Goal: Task Accomplishment & Management: Use online tool/utility

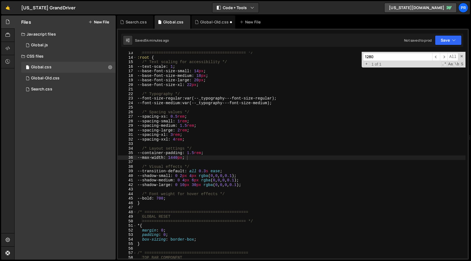
scroll to position [56, 0]
click at [389, 56] on input "1280" at bounding box center [397, 57] width 69 height 8
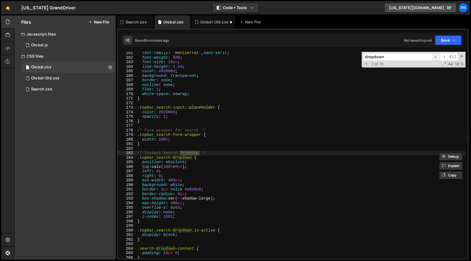
type input "dropdown"
click at [436, 57] on span "​" at bounding box center [436, 57] width 8 height 8
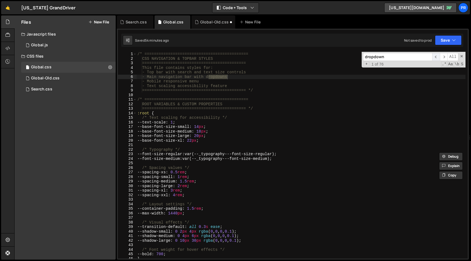
scroll to position [0, 0]
click at [444, 57] on span "​" at bounding box center [444, 57] width 8 height 8
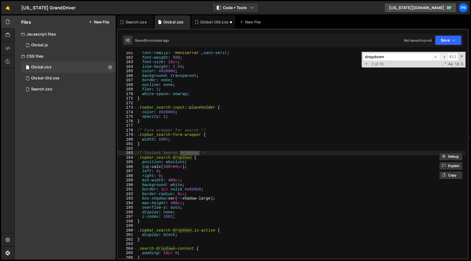
click at [444, 57] on span "​" at bounding box center [444, 57] width 8 height 8
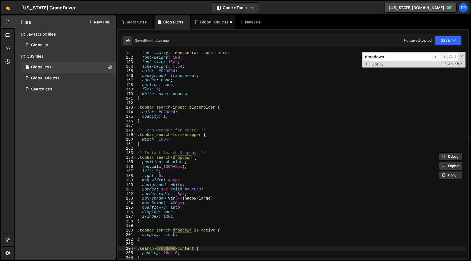
click at [444, 57] on span "​" at bounding box center [444, 57] width 8 height 8
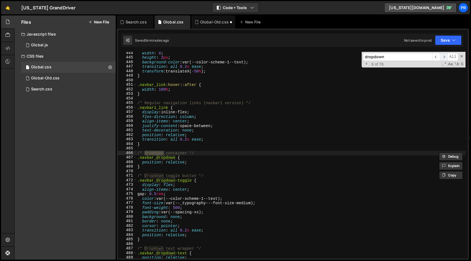
scroll to position [2013, 0]
click at [444, 57] on span "​" at bounding box center [444, 57] width 8 height 8
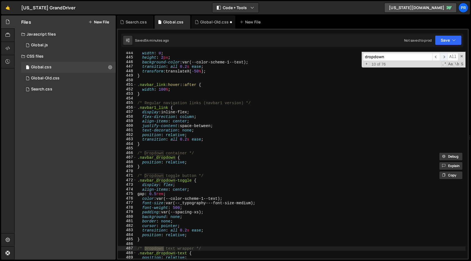
click at [444, 57] on span "​" at bounding box center [444, 57] width 8 height 8
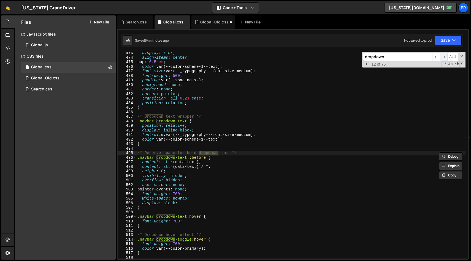
click at [444, 57] on span "​" at bounding box center [444, 57] width 8 height 8
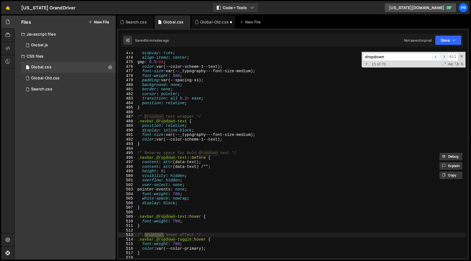
click at [444, 57] on span "​" at bounding box center [444, 57] width 8 height 8
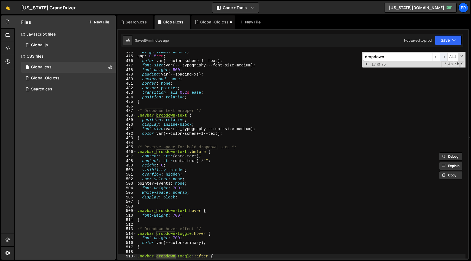
click at [444, 57] on span "​" at bounding box center [444, 57] width 8 height 8
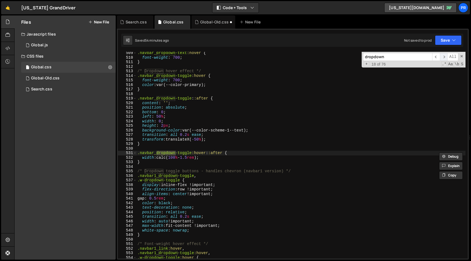
click at [444, 57] on span "​" at bounding box center [444, 57] width 8 height 8
click at [221, 177] on div ".navbar_dropdown-text :hover { font-weight : 700 ; } /* Dropdown hover effect *…" at bounding box center [300, 159] width 329 height 216
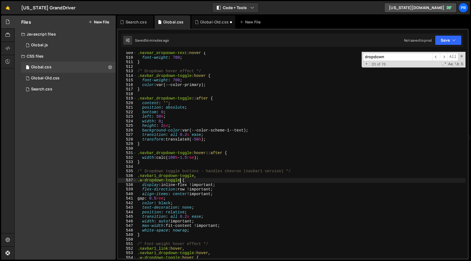
click at [180, 181] on div ".navbar_dropdown-text :hover { font-weight : 700 ; } /* Dropdown hover effect *…" at bounding box center [300, 159] width 329 height 216
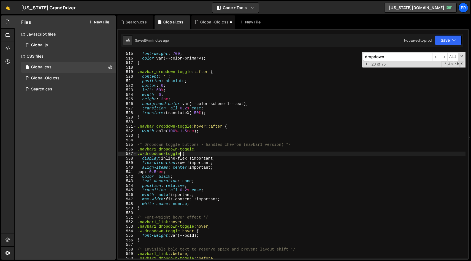
scroll to position [2338, 0]
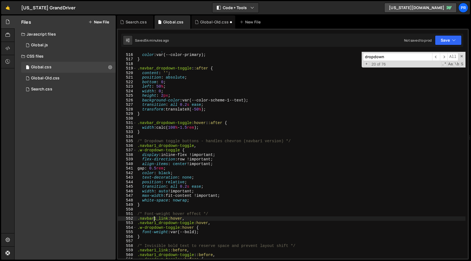
click at [155, 218] on div "font-weight : 700 ; color : var(--color-primary) ; } .navbar_dropdown-toggle : …" at bounding box center [300, 156] width 329 height 216
click at [246, 234] on div "font-weight : 700 ; color : var(--color-primary) ; } .navbar_dropdown-toggle : …" at bounding box center [300, 156] width 329 height 216
type textarea "font-weight: var(--bold); }"
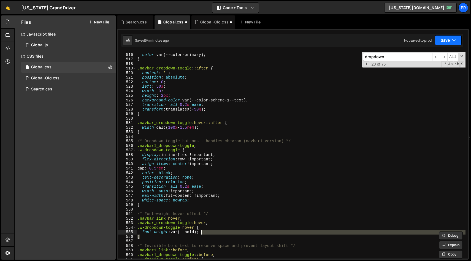
click at [450, 37] on button "Save" at bounding box center [448, 40] width 27 height 10
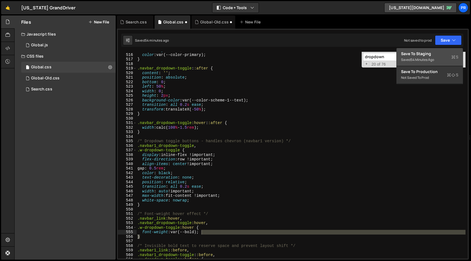
click at [433, 61] on div "54 minutes ago" at bounding box center [421, 59] width 23 height 5
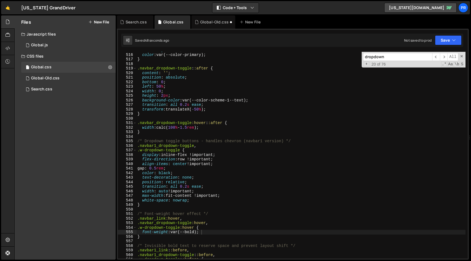
click at [369, 60] on input "dropdown" at bounding box center [397, 57] width 69 height 8
paste input "navbar_dropdown-toggle"
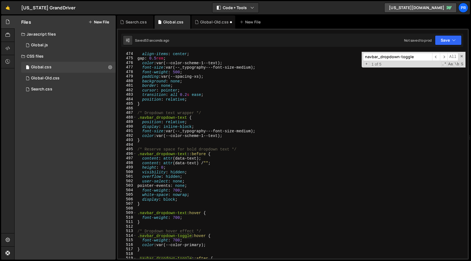
scroll to position [2148, 0]
type input "navbar_dropdown-toggle"
click at [157, 143] on div "align-items : center ; gap : 0.5 rem ; color : var(--color-scheme-1--text) ; fo…" at bounding box center [300, 159] width 329 height 216
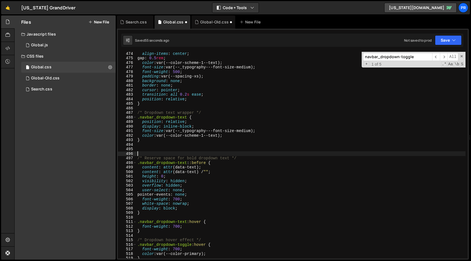
paste textarea "navbar_dropdown-toggle"
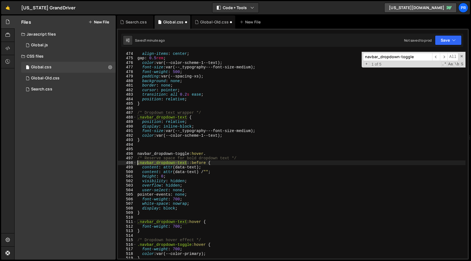
drag, startPoint x: 187, startPoint y: 163, endPoint x: 138, endPoint y: 164, distance: 49.3
click at [138, 164] on div "align-items : center ; gap : 0.5 rem ; color : var(--color-scheme-1--text) ; fo…" at bounding box center [300, 159] width 329 height 216
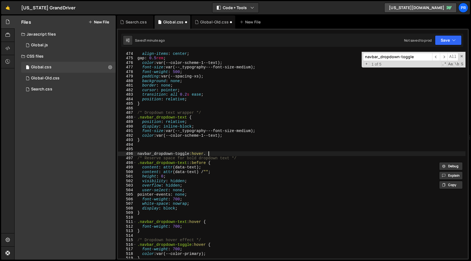
click at [217, 153] on div "align-items : center ; gap : 0.5 rem ; color : var(--color-scheme-1--text) ; fo…" at bounding box center [300, 159] width 329 height 216
paste textarea ".navbar_dropdown-text"
type textarea "navbar_dropdown-toggle:hover ..navbar_dropdown-text {"
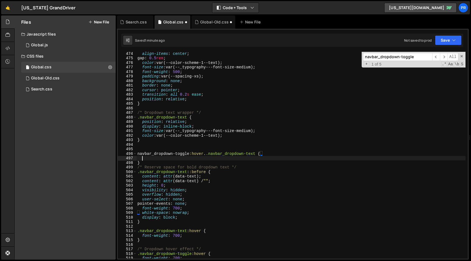
scroll to position [0, 0]
click at [138, 154] on div "align-items : center ; gap : 0.5 rem ; color : var(--color-scheme-1--text) ; fo…" at bounding box center [300, 159] width 329 height 216
type textarea ".navbar_dropdown-toggle:hover ..navbar_dropdown-text {"
click at [151, 157] on div "align-items : center ; gap : 0.5 rem ; color : var(--color-scheme-1--text) ; fo…" at bounding box center [300, 159] width 329 height 216
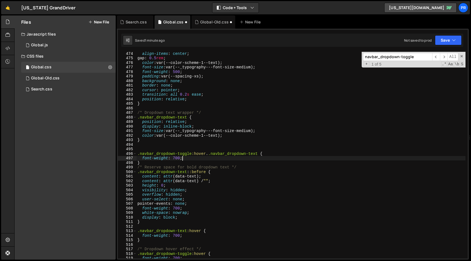
click at [151, 162] on div "align-items : center ; gap : 0.5 rem ; color : var(--color-scheme-1--text) ; fo…" at bounding box center [300, 159] width 329 height 216
type textarea "}"
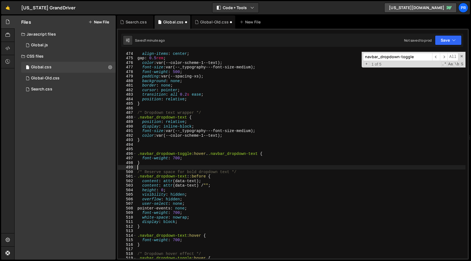
click at [186, 160] on div "align-items : center ; gap : 0.5 rem ; color : var(--color-scheme-1--text) ; fo…" at bounding box center [300, 159] width 329 height 216
click at [461, 41] on button "Save" at bounding box center [448, 40] width 27 height 10
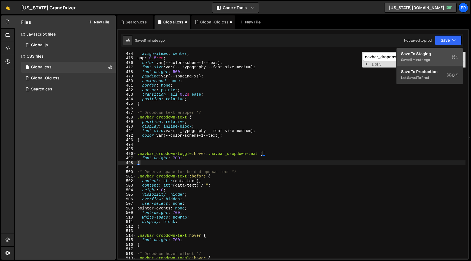
click at [435, 55] on div "Save to Staging S" at bounding box center [429, 54] width 57 height 6
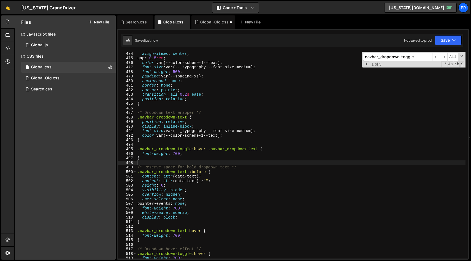
click at [211, 150] on div "align-items : center ; gap : 0.5 rem ; color : var(--color-scheme-1--text) ; fo…" at bounding box center [300, 159] width 329 height 216
click at [452, 38] on icon "button" at bounding box center [454, 40] width 4 height 6
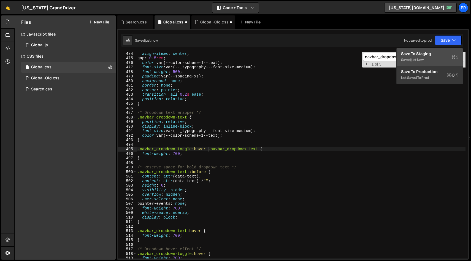
click at [438, 56] on div "Save to Staging S" at bounding box center [429, 54] width 57 height 6
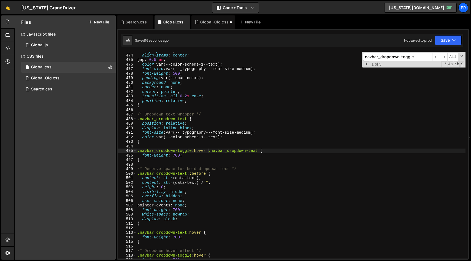
scroll to position [2145, 0]
click at [209, 97] on div "display : flex ; align-items : center ; gap : 0.5 rem ; color : var(--color-sch…" at bounding box center [300, 158] width 329 height 216
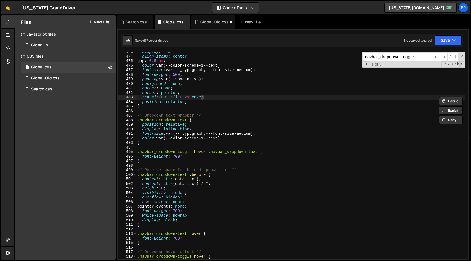
click at [209, 97] on div "display : flex ; align-items : center ; gap : 0.5 rem ; color : var(--color-sch…" at bounding box center [300, 158] width 329 height 216
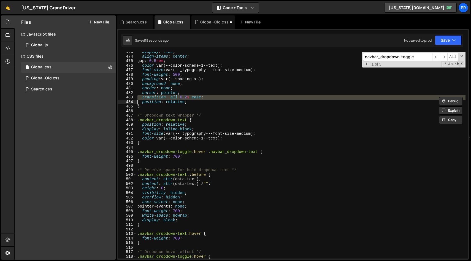
click at [203, 157] on div "display : flex ; align-items : center ; gap : 0.5 rem ; color : var(--color-sch…" at bounding box center [300, 158] width 329 height 216
type textarea "font-weight: 700;"
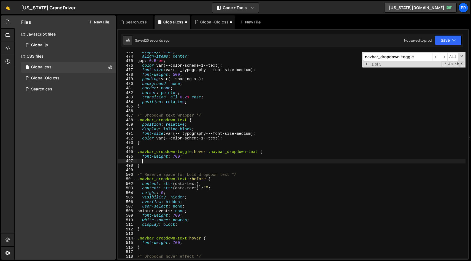
paste textarea
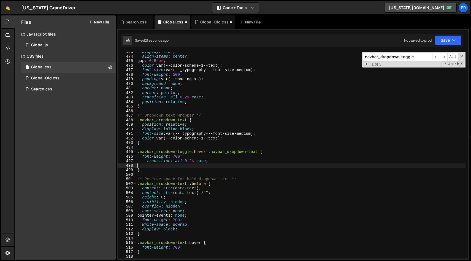
click at [148, 163] on div "display : flex ; align-items : center ; gap : 0.5 rem ; color : var(--color-sch…" at bounding box center [300, 158] width 329 height 216
type textarea "transition: all 0.2s ease;"
click at [159, 167] on div "display : flex ; align-items : center ; gap : 0.5 rem ; color : var(--color-sch…" at bounding box center [300, 158] width 329 height 216
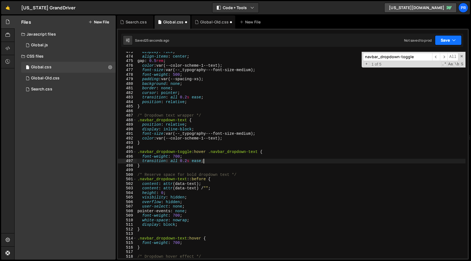
type textarea "transition: all 0.2s ease;"
click at [457, 40] on button "Save" at bounding box center [448, 40] width 27 height 10
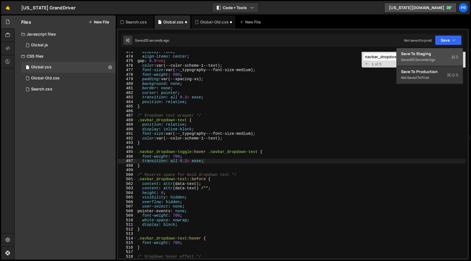
click at [442, 51] on div "Save to Staging S" at bounding box center [429, 54] width 57 height 6
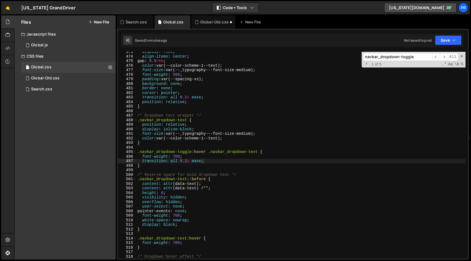
click at [401, 59] on input "navbar_dropdown-toggle" at bounding box center [397, 57] width 69 height 8
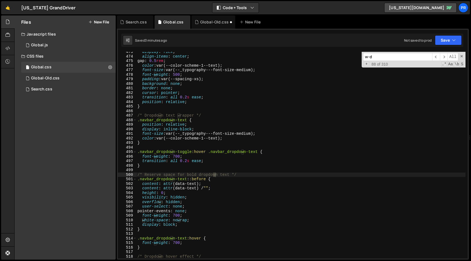
scroll to position [2358, 0]
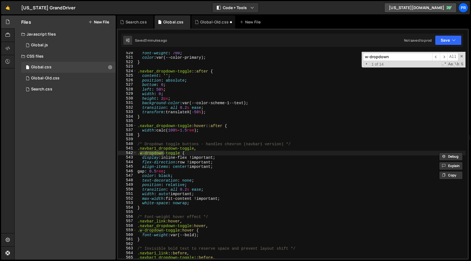
type input "w-dropdown"
click at [197, 177] on div "font-weight : 700 ; color : var(--color-primary) ; } .navbar_dropdown-toggle : …" at bounding box center [300, 159] width 329 height 216
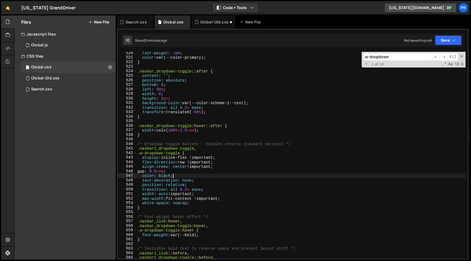
click at [211, 187] on div "font-weight : 700 ; color : var(--color-primary) ; } .navbar_dropdown-toggle : …" at bounding box center [300, 159] width 329 height 216
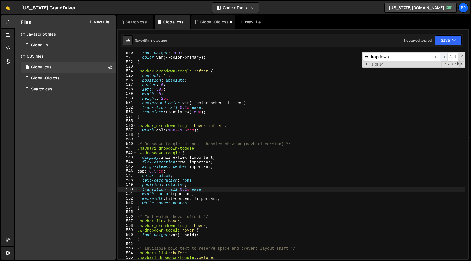
click at [440, 58] on span "​" at bounding box center [444, 57] width 8 height 8
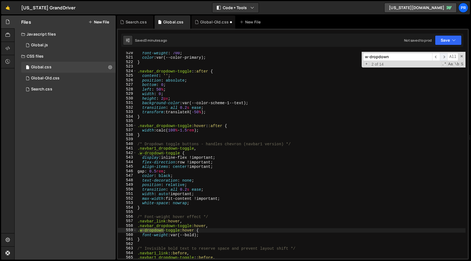
click at [440, 58] on span "​" at bounding box center [444, 57] width 8 height 8
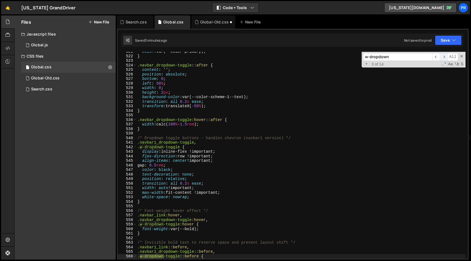
scroll to position [2364, 0]
click at [440, 58] on span "​" at bounding box center [444, 57] width 8 height 8
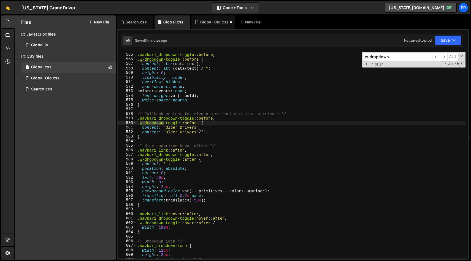
scroll to position [2562, 0]
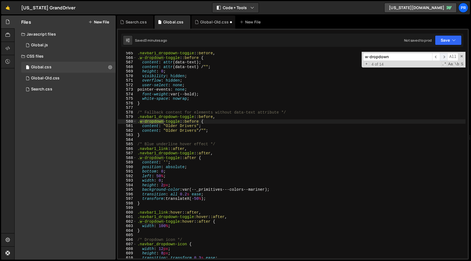
click at [444, 55] on span "​" at bounding box center [444, 57] width 8 height 8
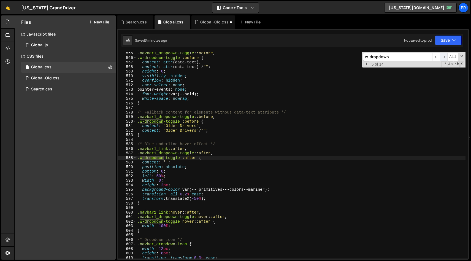
click at [444, 55] on span "​" at bounding box center [444, 57] width 8 height 8
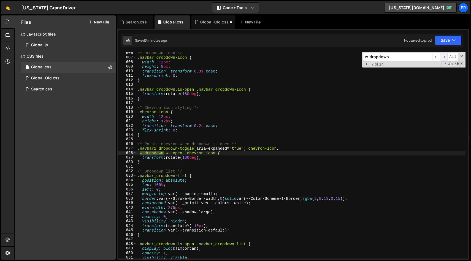
scroll to position [2749, 0]
click at [444, 55] on span "​" at bounding box center [444, 57] width 8 height 8
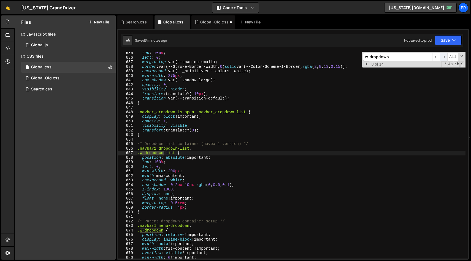
click at [444, 55] on span "​" at bounding box center [444, 57] width 8 height 8
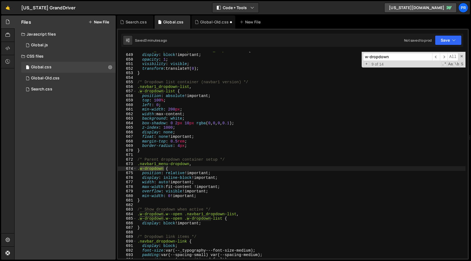
scroll to position [2943, 0]
click at [444, 59] on span "​" at bounding box center [444, 57] width 8 height 8
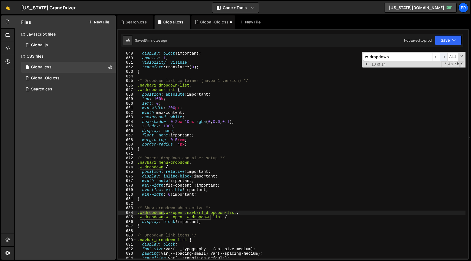
click at [444, 59] on span "​" at bounding box center [444, 57] width 8 height 8
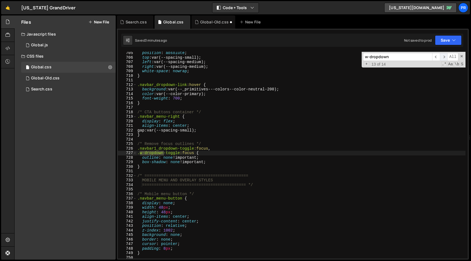
click at [444, 59] on span "​" at bounding box center [444, 57] width 8 height 8
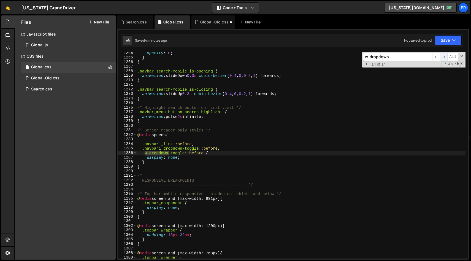
click at [444, 59] on span "​" at bounding box center [444, 57] width 8 height 8
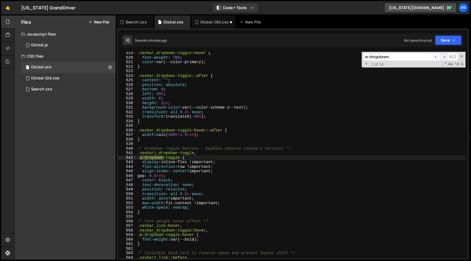
click at [444, 58] on span "​" at bounding box center [444, 57] width 8 height 8
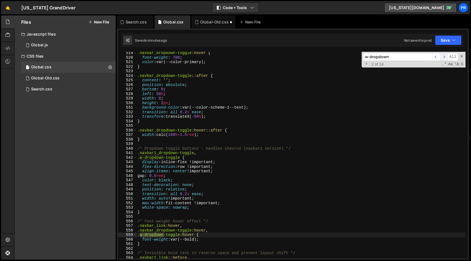
click at [444, 58] on span "​" at bounding box center [444, 57] width 8 height 8
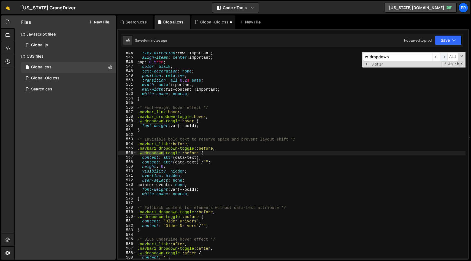
scroll to position [2467, 0]
click at [444, 58] on span "​" at bounding box center [444, 57] width 8 height 8
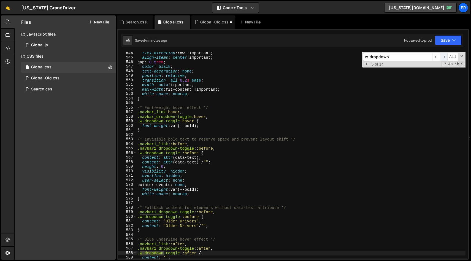
click at [444, 58] on span "​" at bounding box center [444, 57] width 8 height 8
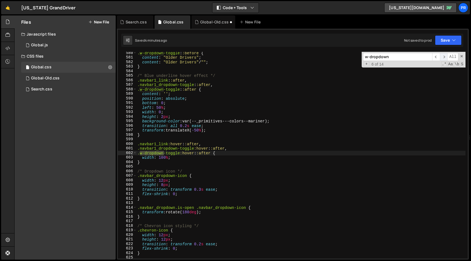
scroll to position [2631, 0]
click at [444, 58] on span "​" at bounding box center [444, 57] width 8 height 8
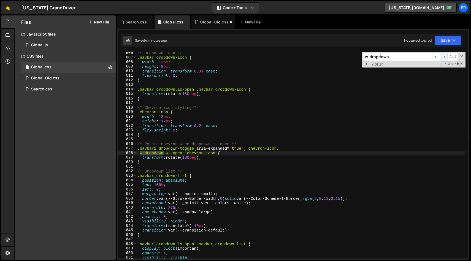
scroll to position [2749, 0]
click at [444, 58] on span "​" at bounding box center [444, 57] width 8 height 8
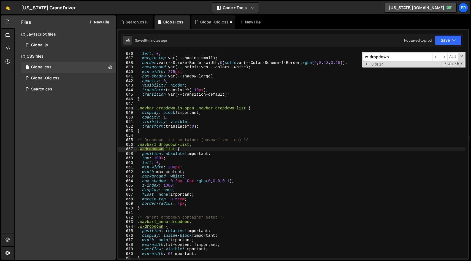
scroll to position [2886, 0]
click at [433, 58] on span "​" at bounding box center [436, 57] width 8 height 8
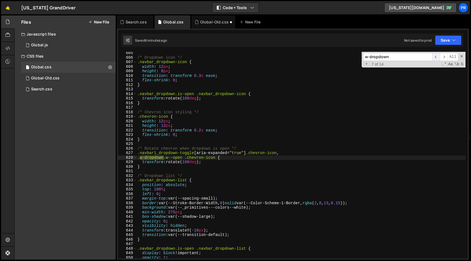
click at [433, 58] on span "​" at bounding box center [436, 57] width 8 height 8
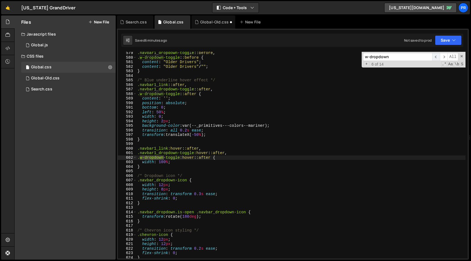
scroll to position [2626, 0]
click at [433, 58] on span "​" at bounding box center [436, 57] width 8 height 8
type textarea ".navbar1_dropdown-toggle::after,"
click at [272, 88] on div ".navbar1_dropdown-toggle : :before , .w-dropdown-toggle : :before { content : "…" at bounding box center [300, 159] width 329 height 216
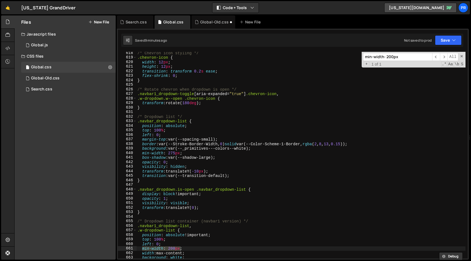
scroll to position [2827, 0]
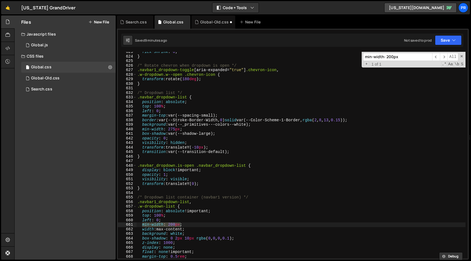
type input "min-width: 200px"
click at [195, 220] on div "flex-shrink : 0 ; } /* Rotate chevron when dropdown is open */ .navbar1_dropdow…" at bounding box center [300, 158] width 329 height 216
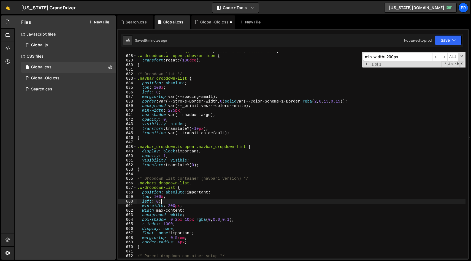
scroll to position [2847, 0]
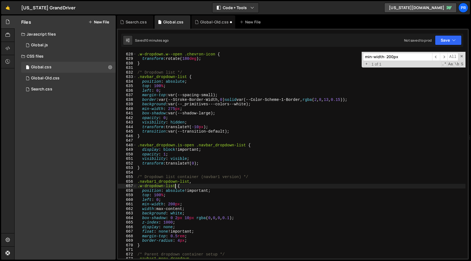
click at [174, 186] on div ".navbar1_dropdown-toggle [ aria-expanded = " true " ] .chevron-icon , .w-dropdo…" at bounding box center [300, 155] width 329 height 216
drag, startPoint x: 176, startPoint y: 186, endPoint x: 134, endPoint y: 186, distance: 42.1
click at [134, 186] on div ".w-dropdown-list { 627 628 629 630 631 632 633 634 635 636 637 638 639 640 641 …" at bounding box center [293, 155] width 350 height 206
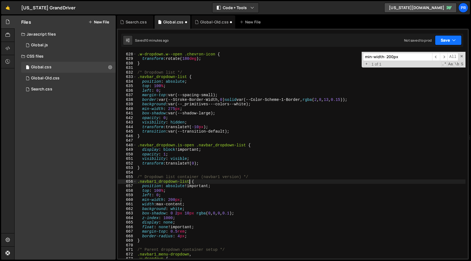
click at [454, 43] on icon "button" at bounding box center [454, 40] width 4 height 6
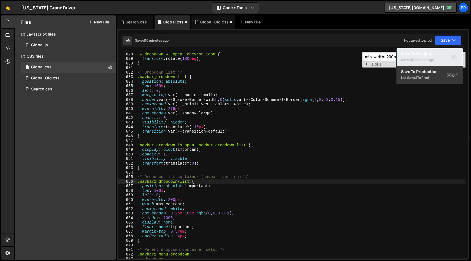
click at [428, 57] on div "Saved 10 minutes ago" at bounding box center [429, 59] width 57 height 7
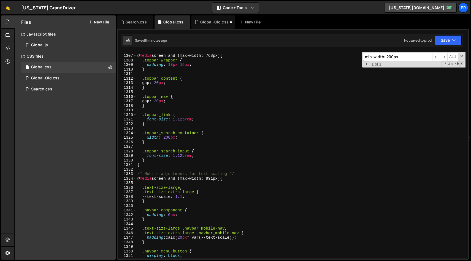
scroll to position [5929, 0]
click at [241, 178] on div "@ media screen and (max-width: 768px) { .topbar_wrapper { padding : 13 px 16 px…" at bounding box center [300, 157] width 329 height 216
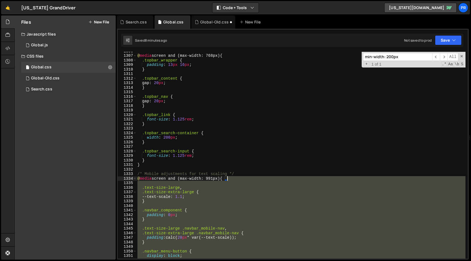
click at [241, 178] on div "@ media screen and (max-width: 768px) { .topbar_wrapper { padding : 13 px 16 px…" at bounding box center [300, 157] width 329 height 216
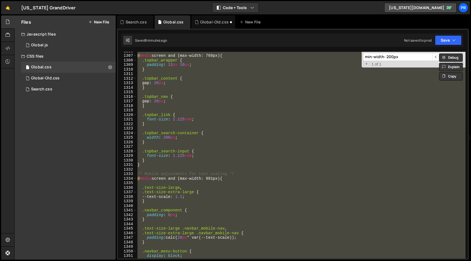
click at [230, 178] on div "@ media screen and (max-width: 768px) { .topbar_wrapper { padding : 13 px 16 px…" at bounding box center [300, 155] width 329 height 206
type textarea "@media screen and (max-width: 991px) {"
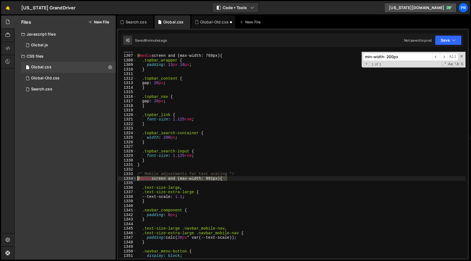
drag, startPoint x: 234, startPoint y: 178, endPoint x: 136, endPoint y: 178, distance: 98.3
click at [136, 178] on div "@media screen and (max-width: 991px) { 1306 1307 1308 1309 1310 1311 1312 1313 …" at bounding box center [293, 155] width 350 height 206
